Goal: Task Accomplishment & Management: Use online tool/utility

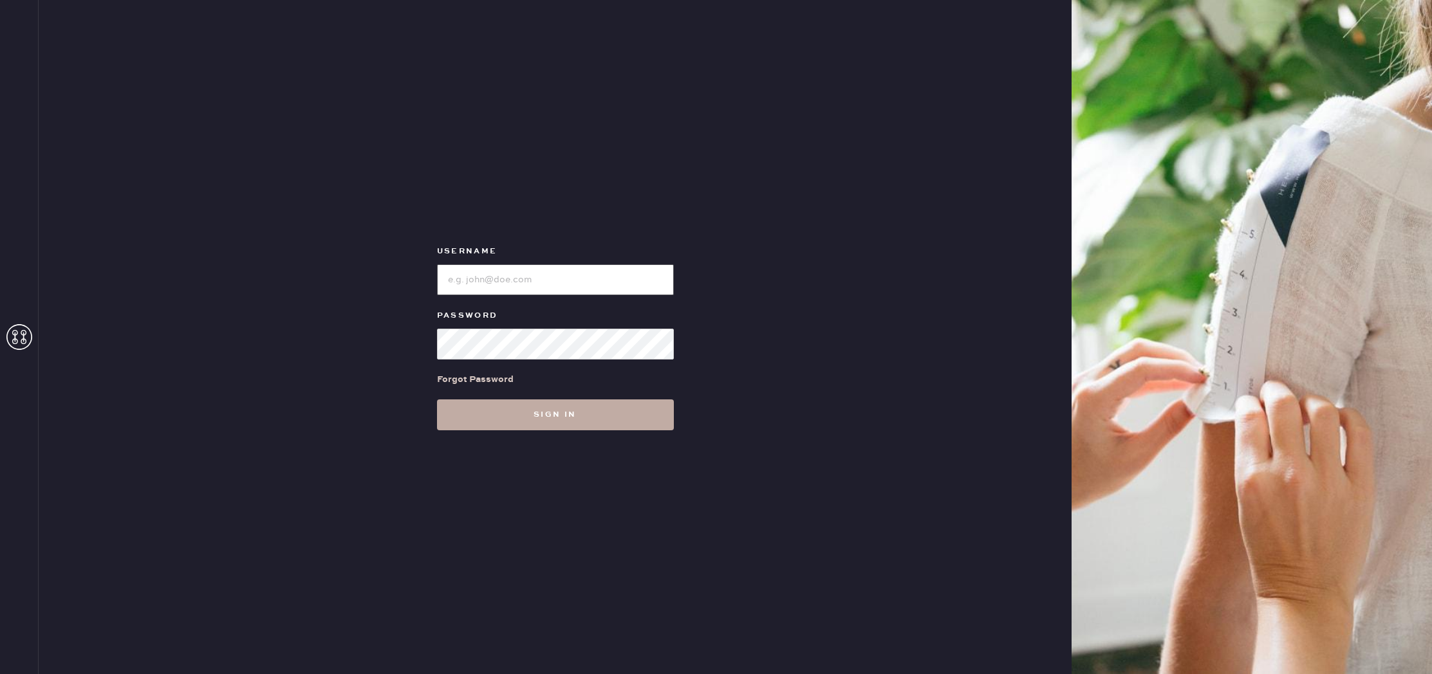
type input "reformationboston"
click at [558, 415] on button "Sign in" at bounding box center [555, 415] width 237 height 31
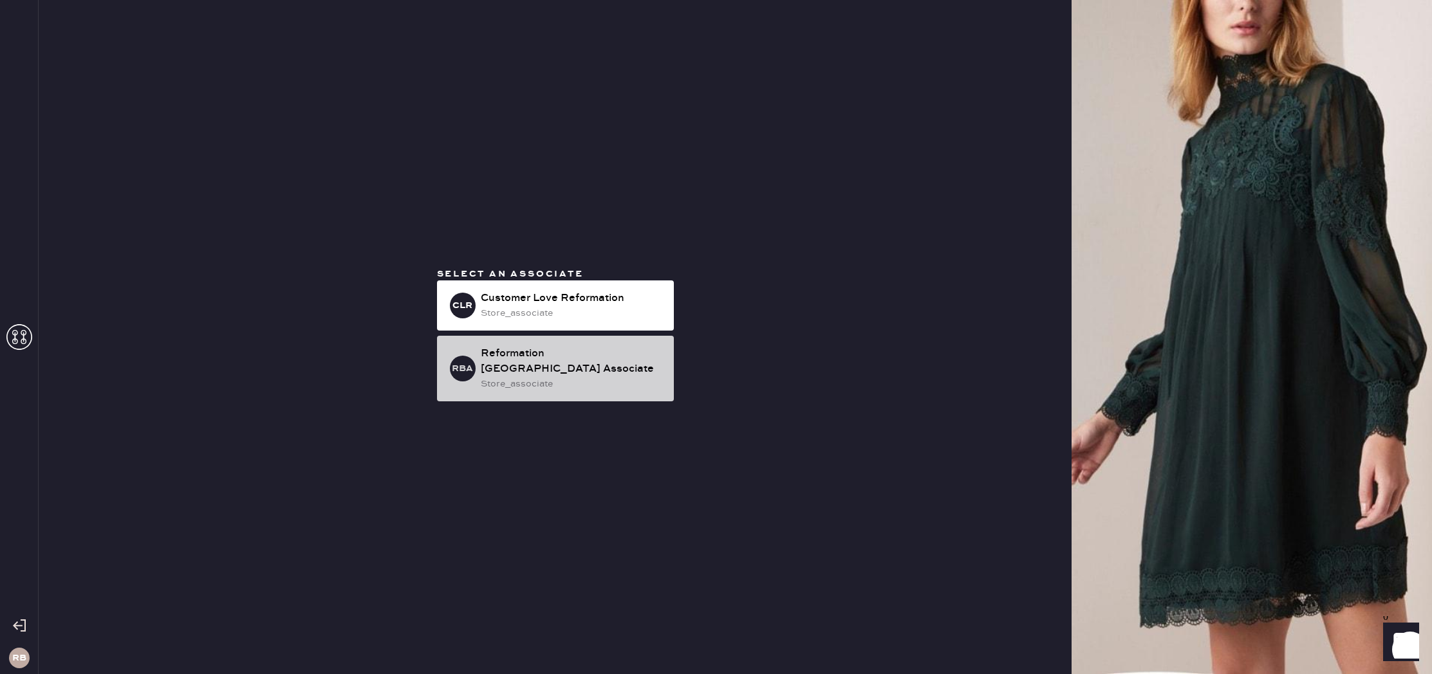
click at [564, 380] on div "store_associate" at bounding box center [572, 384] width 183 height 14
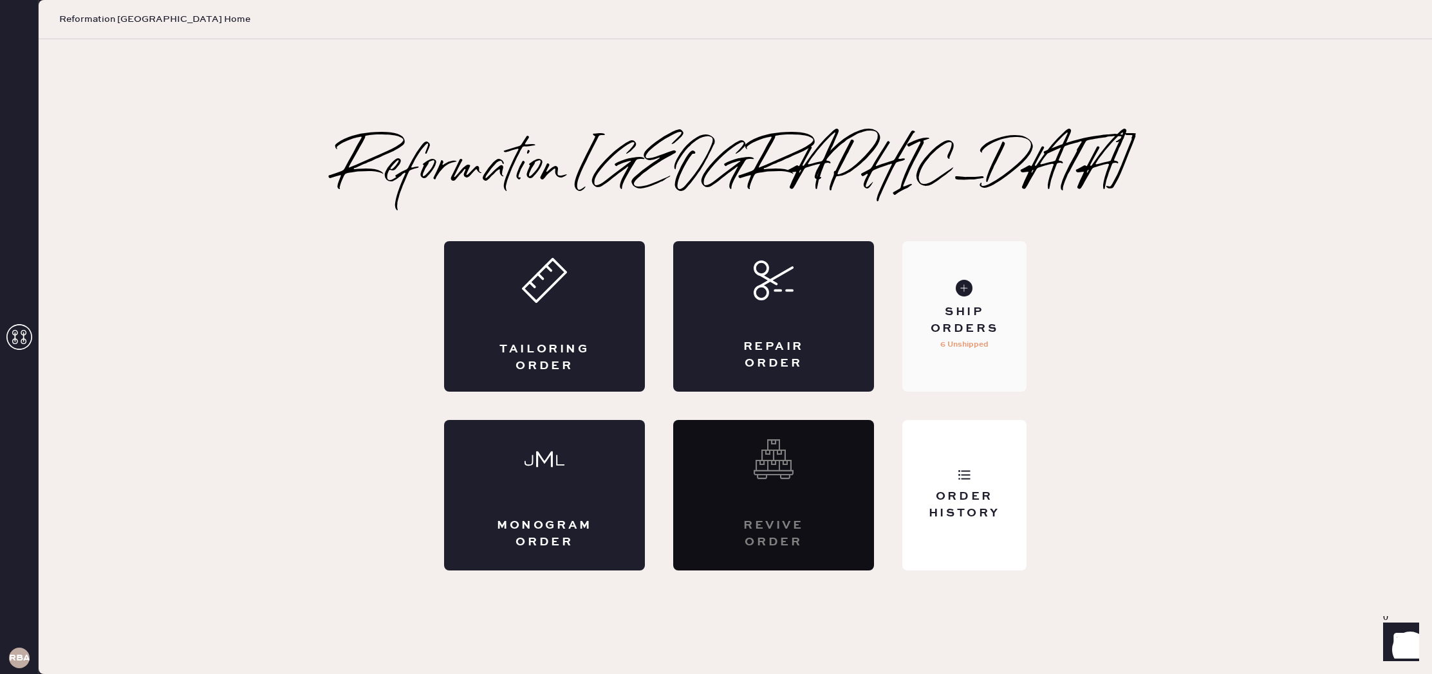
click at [955, 331] on div "Ship Orders" at bounding box center [964, 320] width 104 height 32
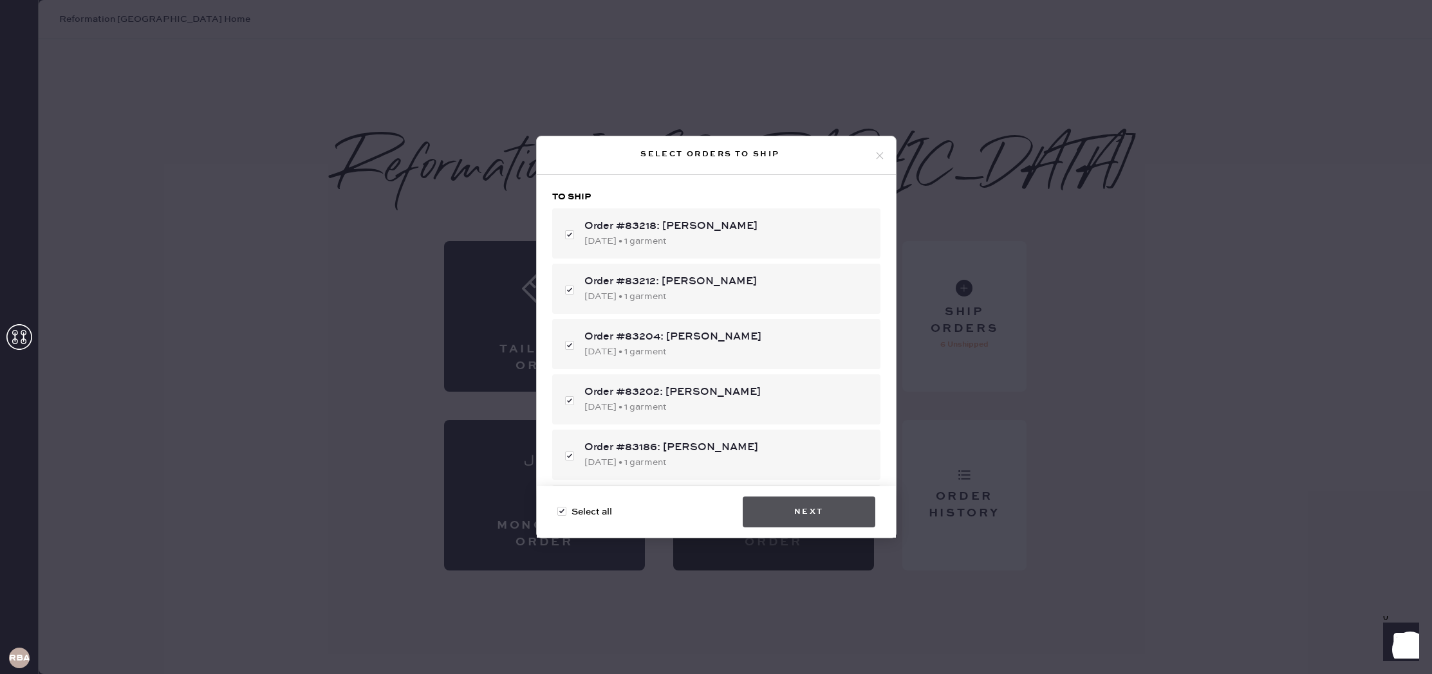
click at [821, 517] on button "Next" at bounding box center [808, 512] width 133 height 31
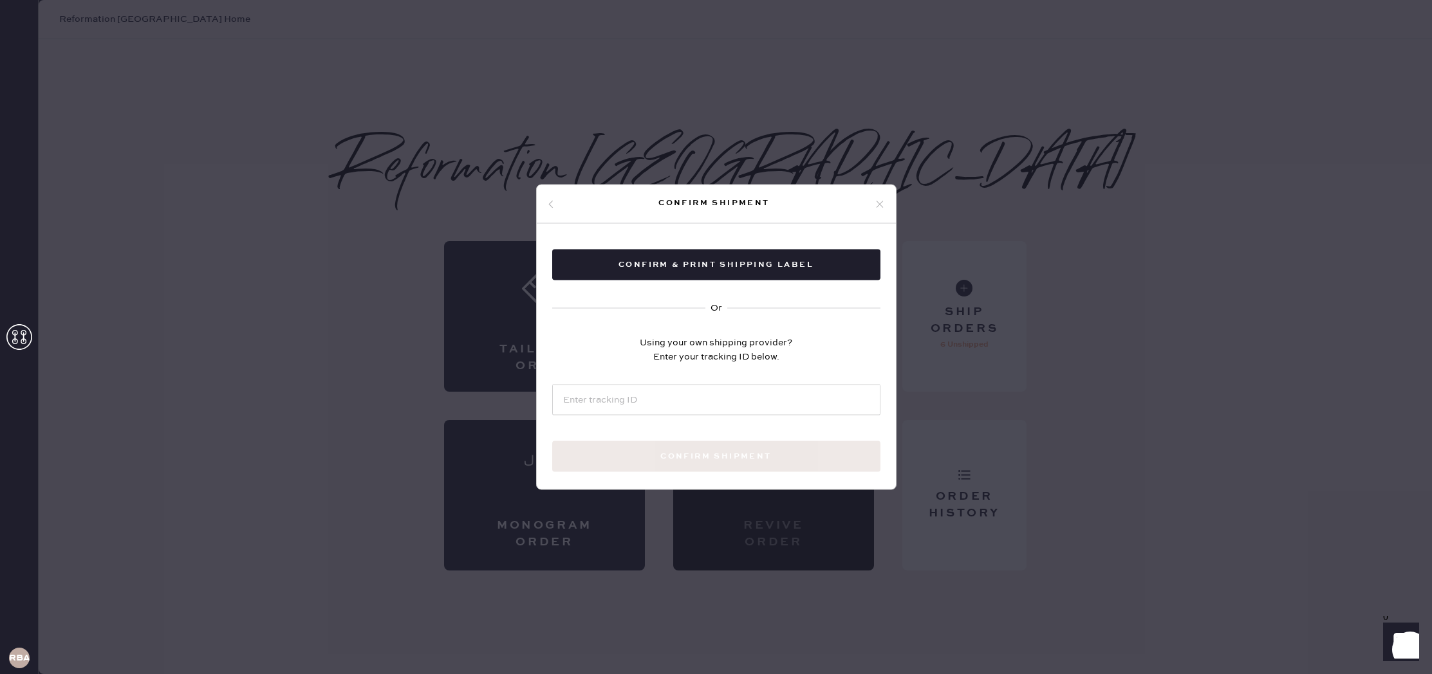
click at [551, 203] on icon at bounding box center [551, 204] width 8 height 8
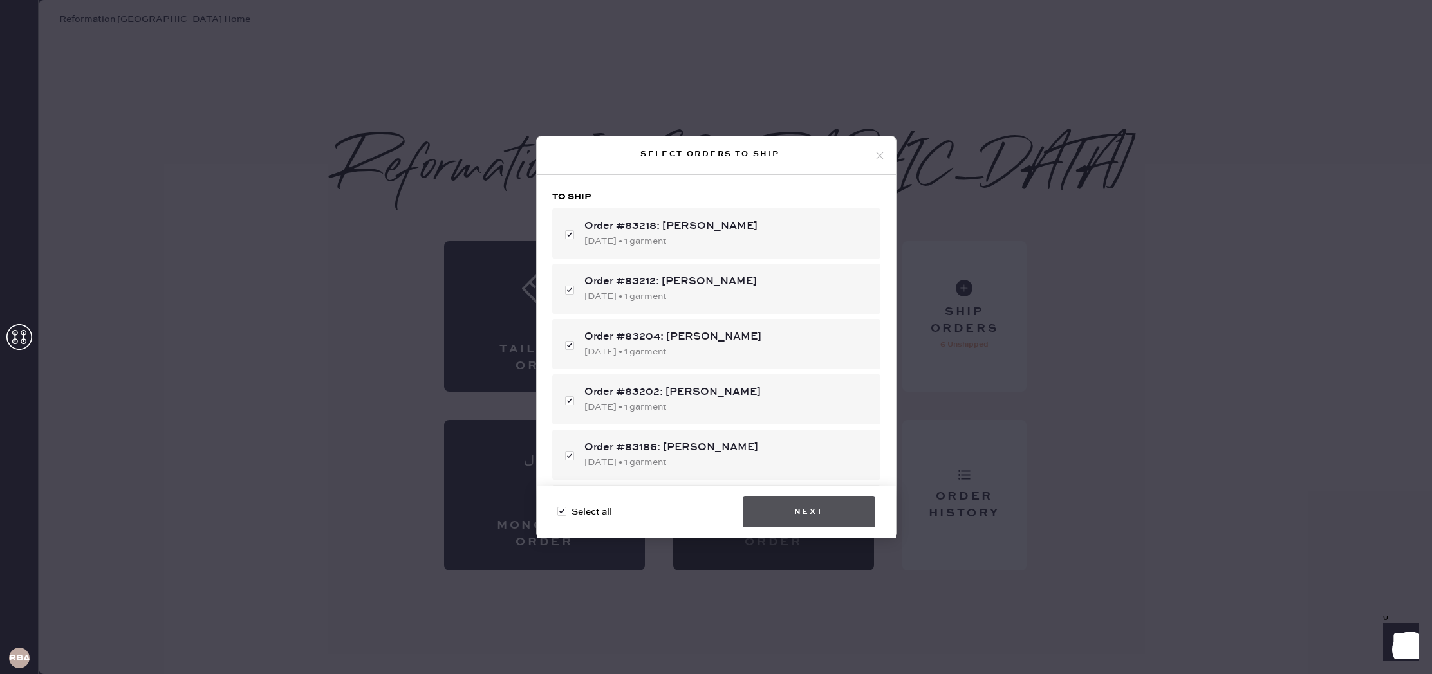
click at [824, 515] on button "Next" at bounding box center [808, 512] width 133 height 31
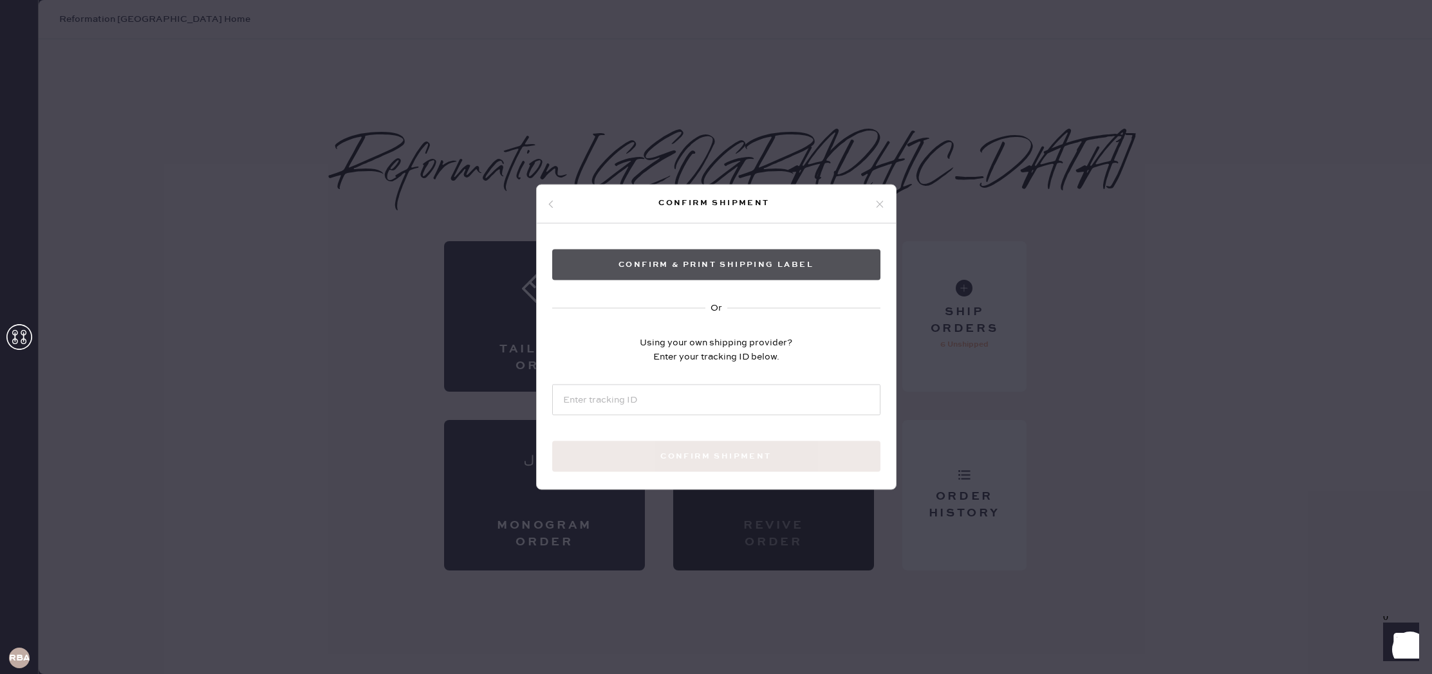
click at [764, 268] on button "Confirm & Print shipping label" at bounding box center [716, 265] width 328 height 31
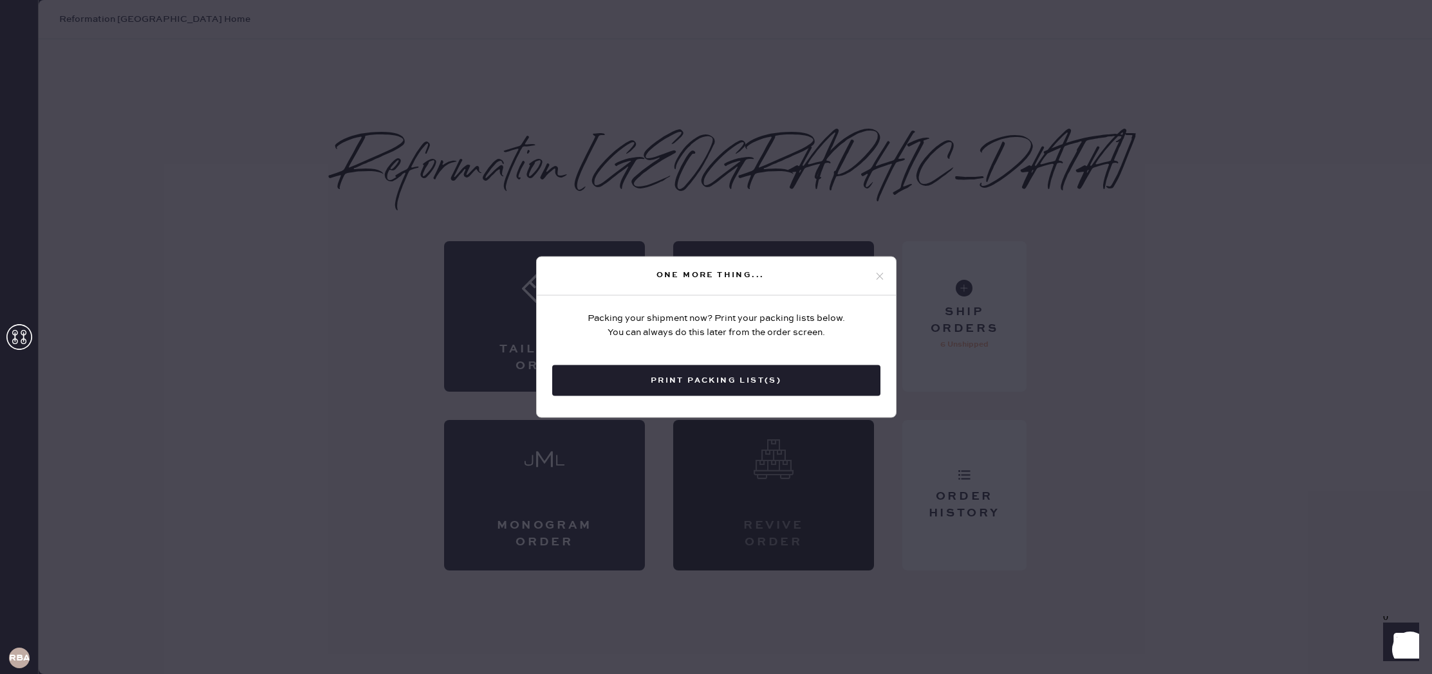
click at [704, 384] on button "Print Packing List(s)" at bounding box center [716, 380] width 328 height 31
